Goal: Transaction & Acquisition: Purchase product/service

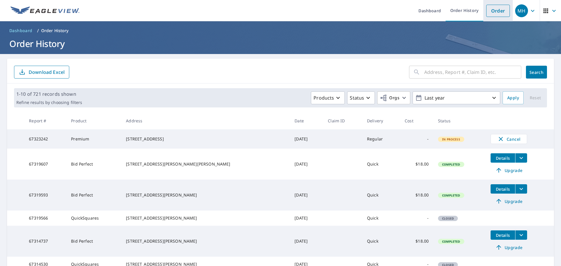
click at [500, 6] on link "Order" at bounding box center [498, 11] width 24 height 12
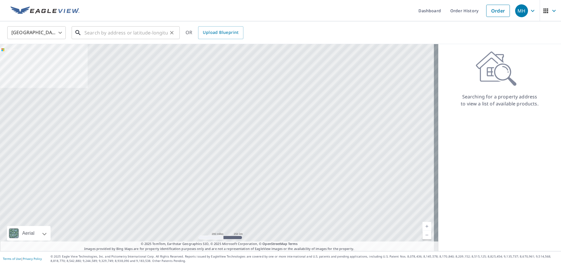
click at [144, 32] on input "text" at bounding box center [125, 33] width 83 height 16
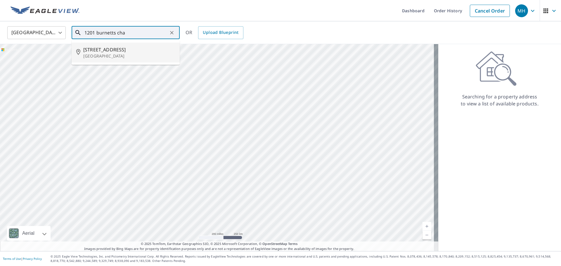
click at [142, 53] on p "[GEOGRAPHIC_DATA]" at bounding box center [129, 56] width 92 height 6
type input "[STREET_ADDRESS]"
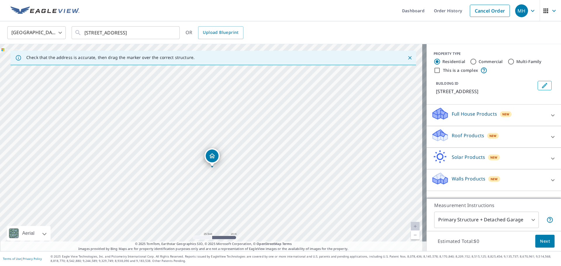
drag, startPoint x: 205, startPoint y: 118, endPoint x: 206, endPoint y: 138, distance: 19.9
click at [206, 138] on div "[STREET_ADDRESS]" at bounding box center [213, 147] width 427 height 207
click at [490, 138] on span "New" at bounding box center [493, 136] width 7 height 5
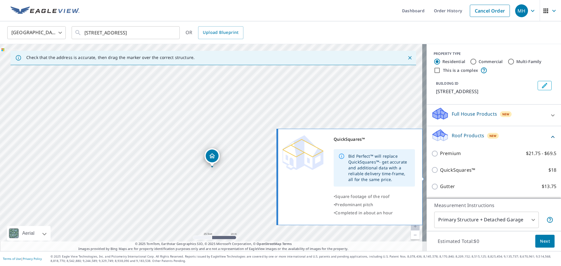
click at [463, 174] on p "QuickSquares™" at bounding box center [457, 170] width 35 height 7
click at [440, 174] on input "QuickSquares™ $18" at bounding box center [435, 170] width 9 height 7
checkbox input "true"
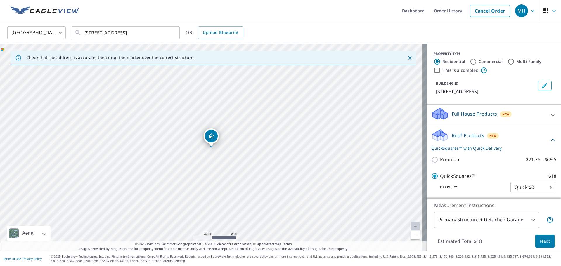
click at [543, 245] on button "Next" at bounding box center [544, 241] width 19 height 13
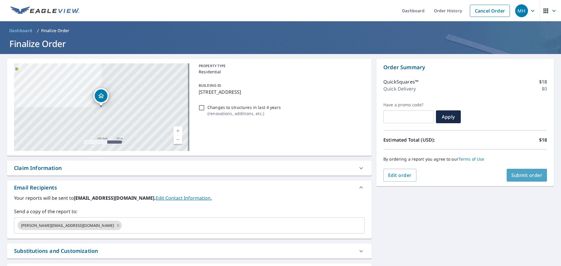
click at [521, 177] on span "Submit order" at bounding box center [526, 175] width 31 height 6
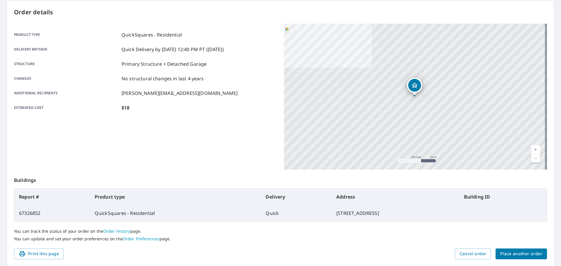
scroll to position [78, 0]
